Goal: Use online tool/utility: Utilize a website feature to perform a specific function

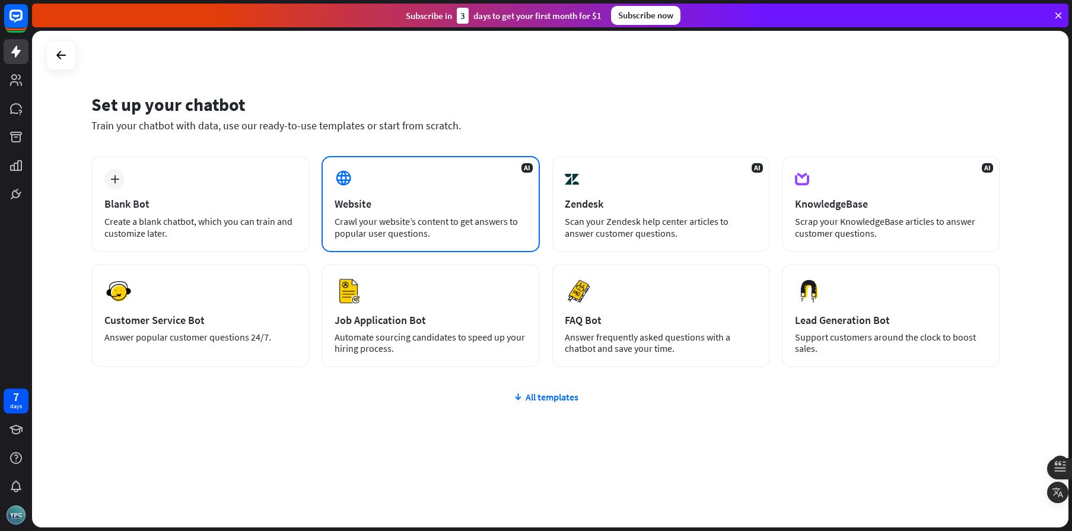
click at [435, 192] on div "AI Website Crawl your website’s content to get answers to popular user question…" at bounding box center [430, 204] width 218 height 96
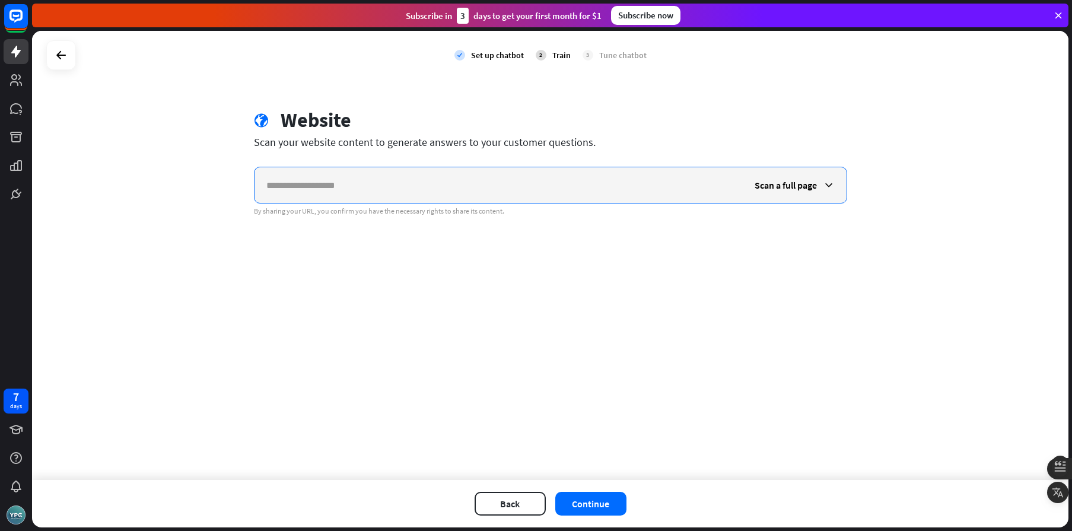
paste input "**********"
type input "**********"
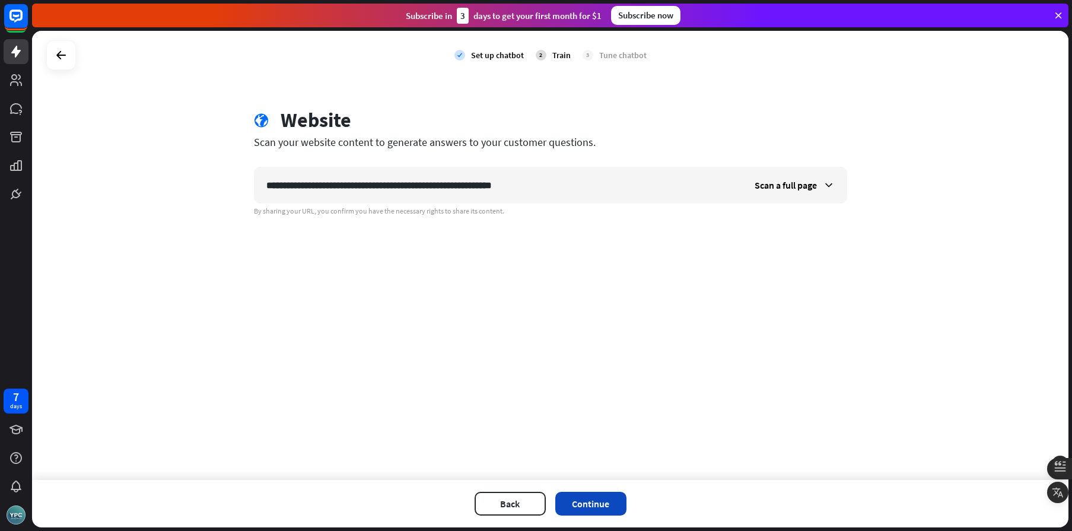
click at [597, 512] on button "Continue" at bounding box center [590, 504] width 71 height 24
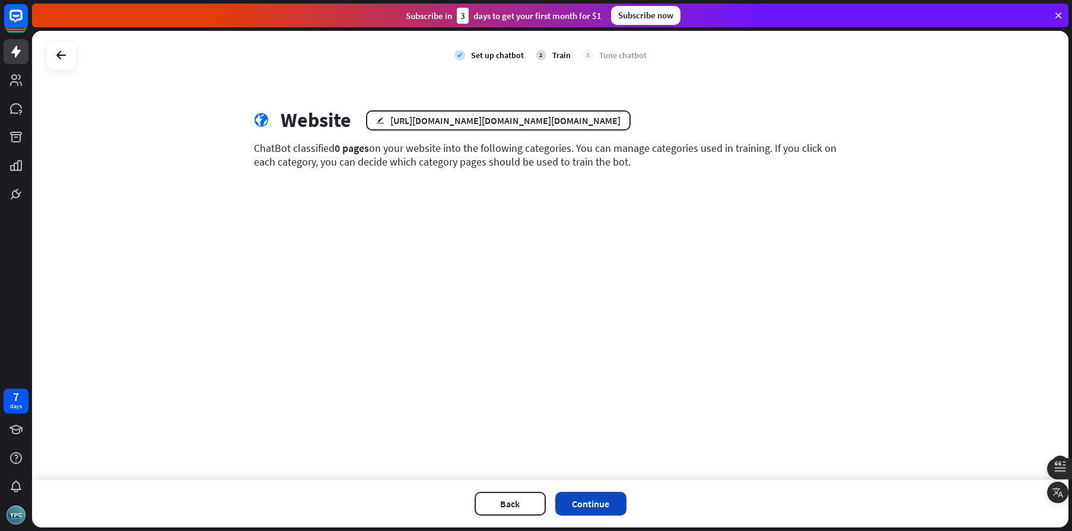
click at [594, 502] on button "Continue" at bounding box center [590, 504] width 71 height 24
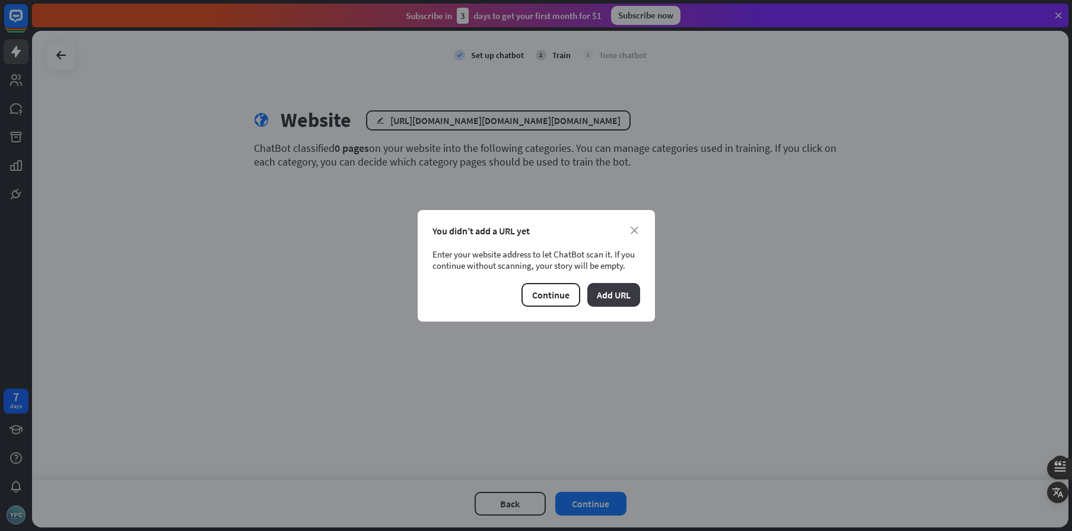
click at [619, 303] on button "Add URL" at bounding box center [613, 295] width 53 height 24
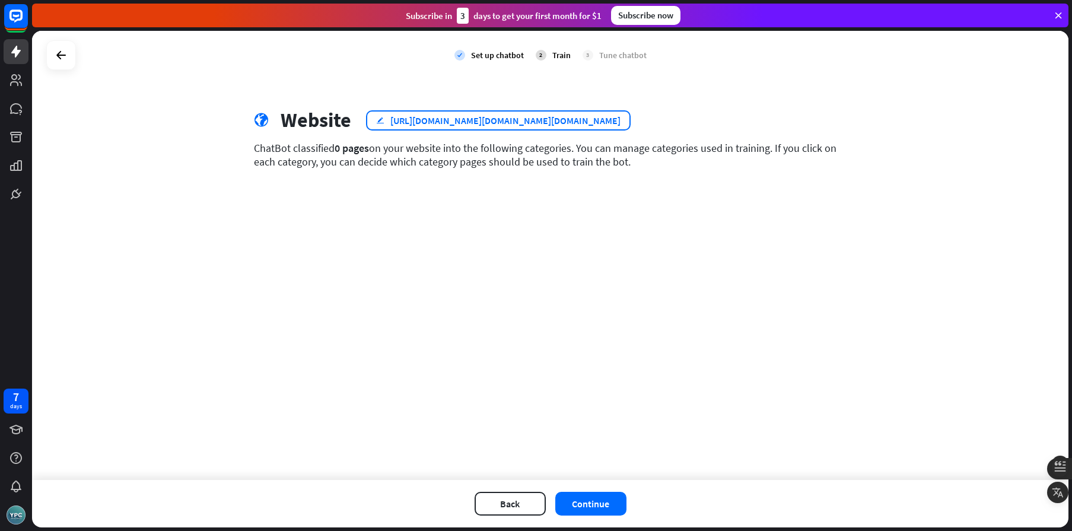
click at [393, 120] on div "[URL][DOMAIN_NAME][DOMAIN_NAME][DOMAIN_NAME]" at bounding box center [505, 120] width 230 height 12
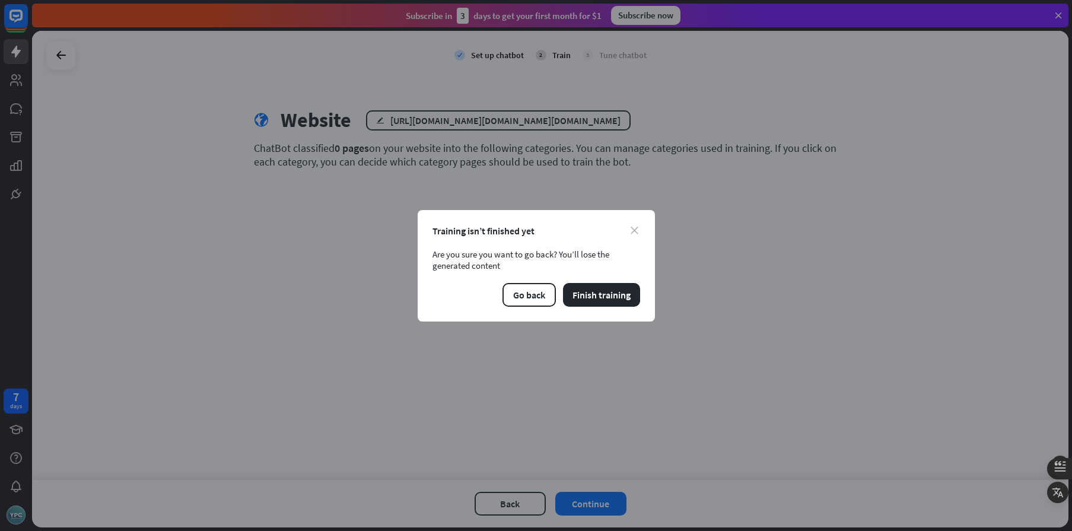
click at [635, 233] on icon "close" at bounding box center [635, 231] width 8 height 8
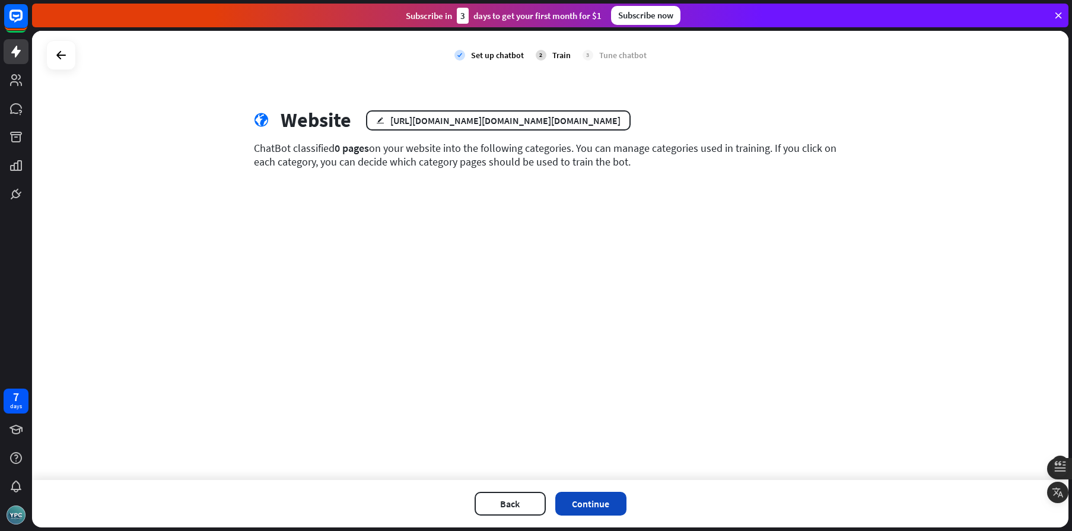
click at [581, 504] on button "Continue" at bounding box center [590, 504] width 71 height 24
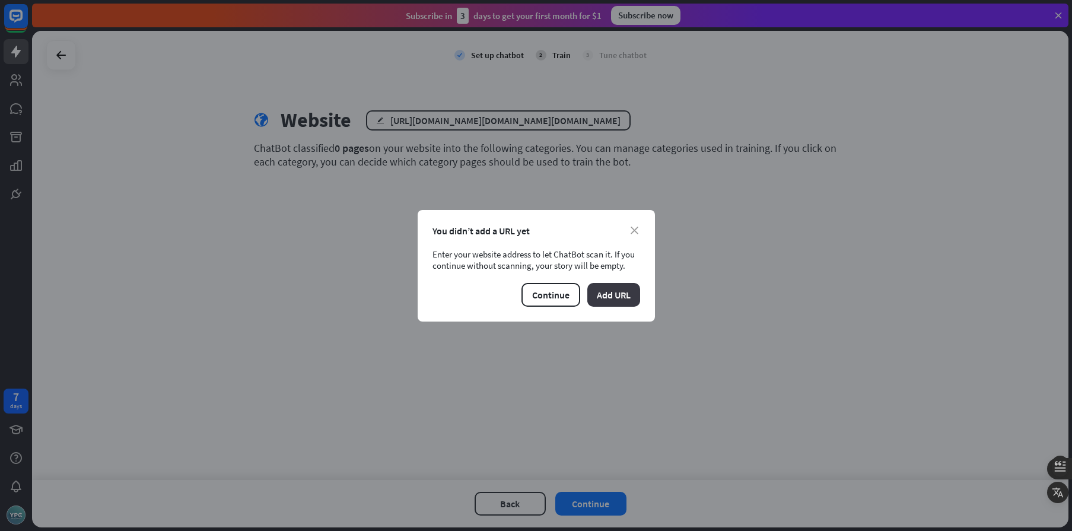
click at [606, 305] on button "Add URL" at bounding box center [613, 295] width 53 height 24
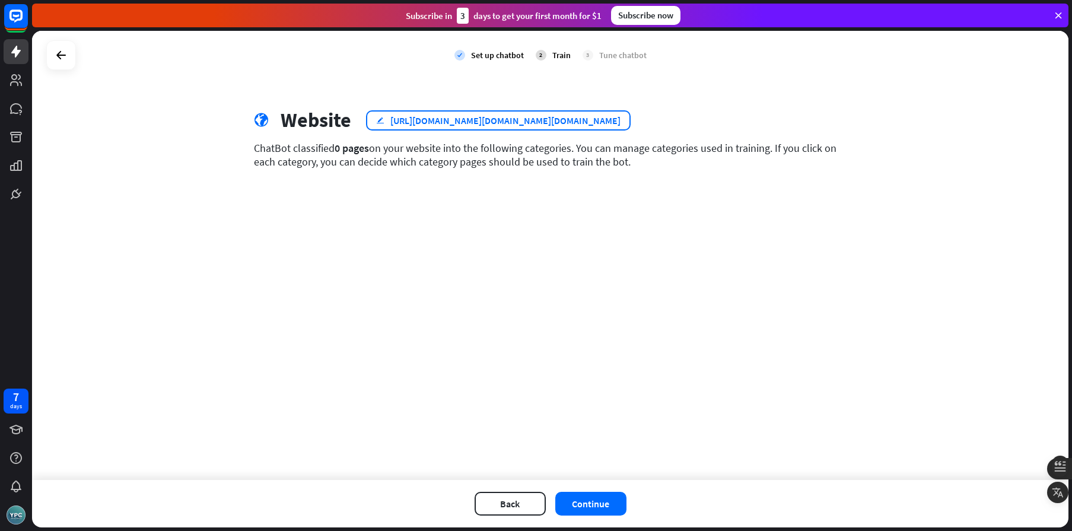
click at [620, 121] on div "[URL][DOMAIN_NAME][DOMAIN_NAME][DOMAIN_NAME]" at bounding box center [505, 120] width 230 height 12
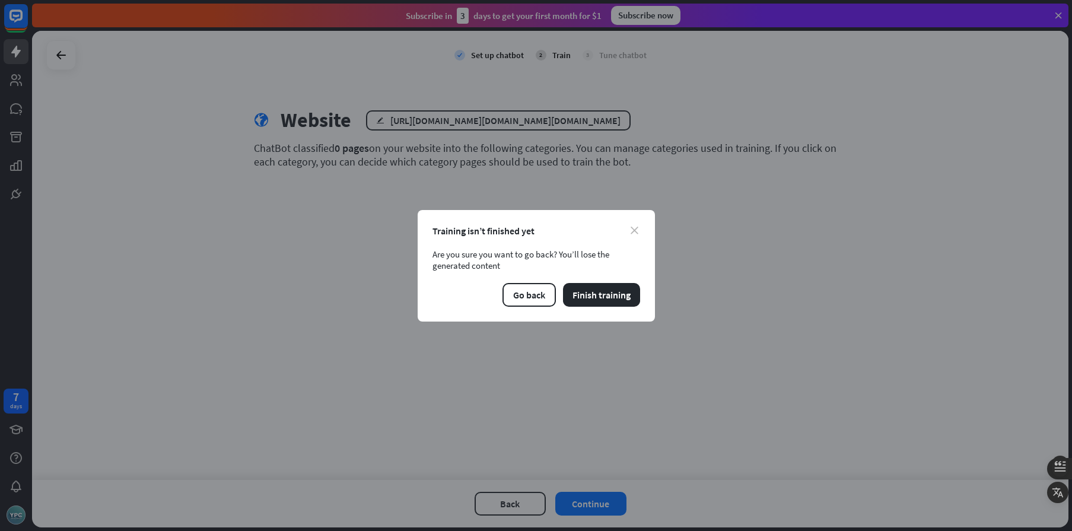
click at [632, 232] on icon "close" at bounding box center [635, 231] width 8 height 8
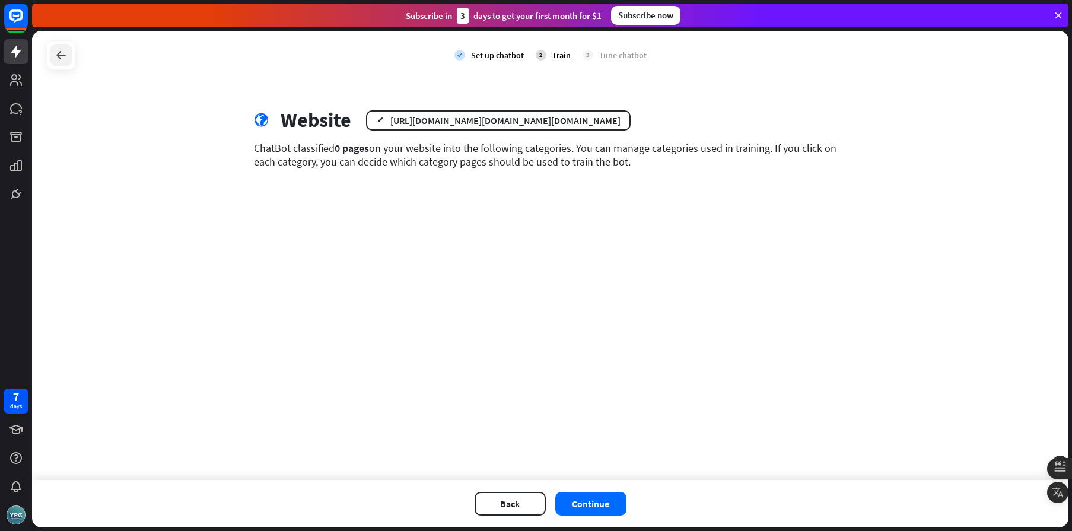
click at [66, 55] on icon at bounding box center [61, 55] width 14 height 14
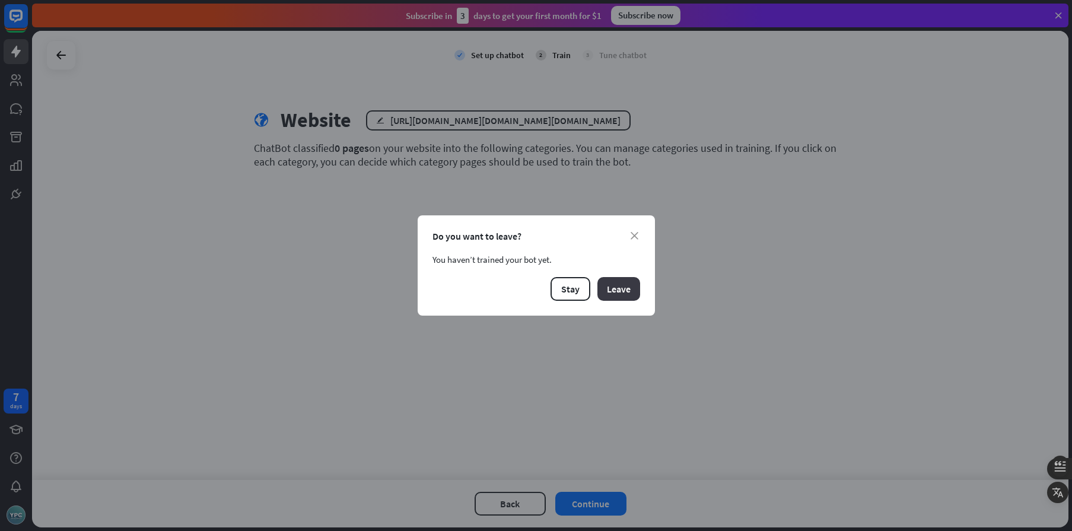
click at [625, 296] on button "Leave" at bounding box center [618, 289] width 43 height 24
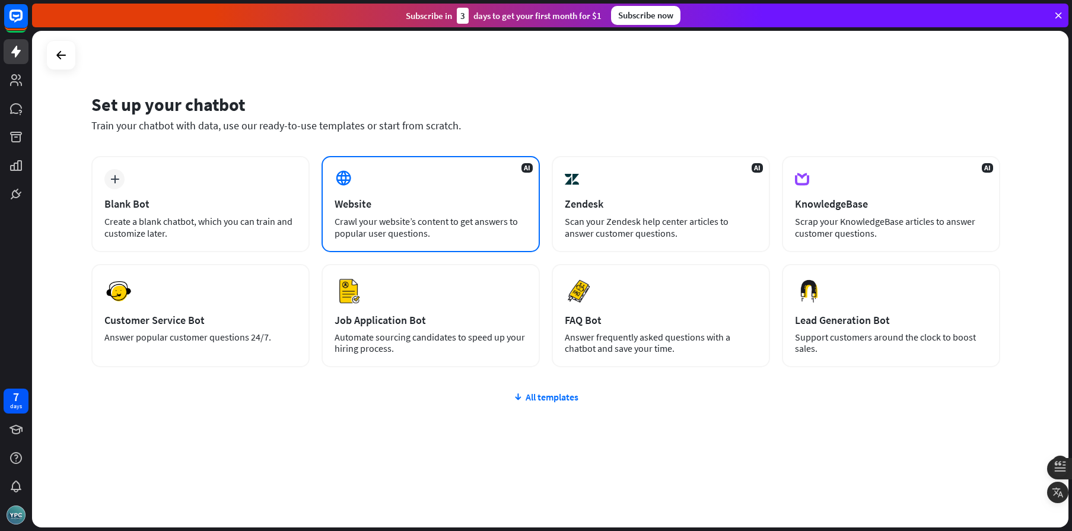
click at [460, 221] on div "Crawl your website’s content to get answers to popular user questions." at bounding box center [431, 227] width 192 height 24
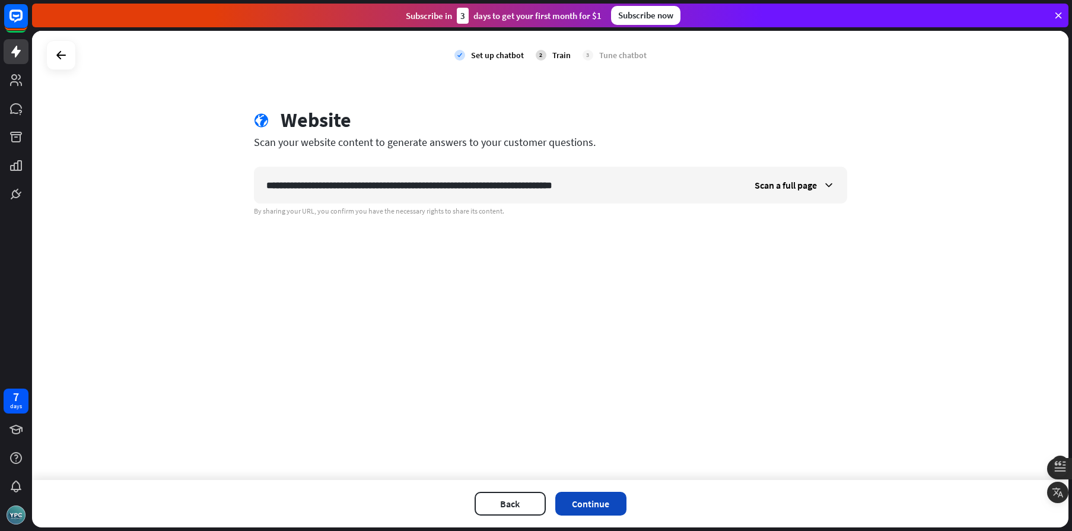
type input "**********"
click at [587, 507] on button "Continue" at bounding box center [590, 504] width 71 height 24
